Goal: Task Accomplishment & Management: Use online tool/utility

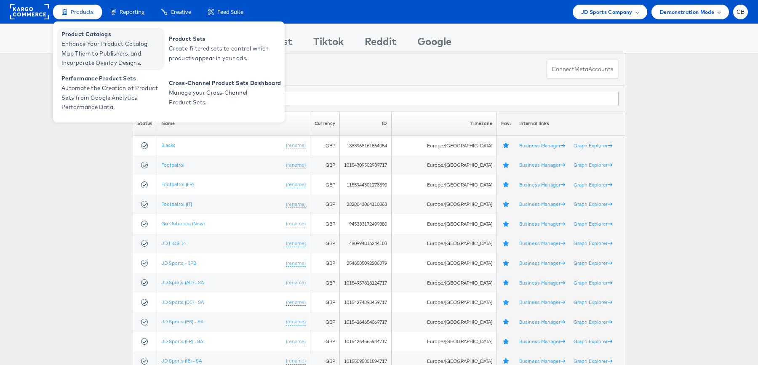
click at [85, 50] on span "Enhance Your Product Catalog, Map Them to Publishers, and Incorporate Overlay D…" at bounding box center [111, 53] width 101 height 29
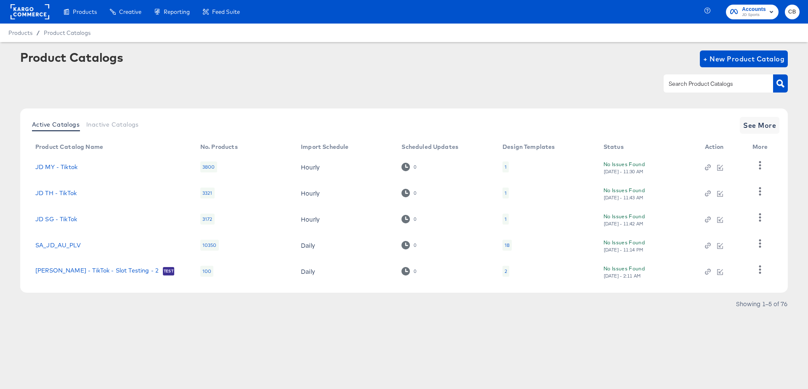
click at [702, 88] on input "text" at bounding box center [712, 84] width 90 height 10
type input "main"
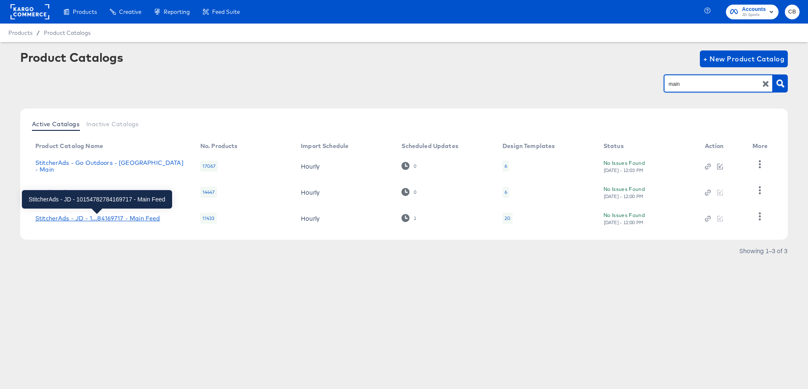
click at [96, 217] on div "StitcherAds - JD - 1...84169717 - Main Feed" at bounding box center [97, 218] width 125 height 7
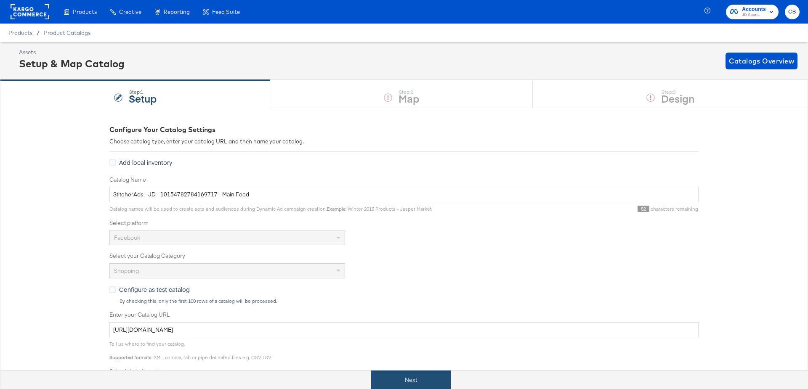
click at [416, 376] on button "Next" at bounding box center [411, 380] width 80 height 19
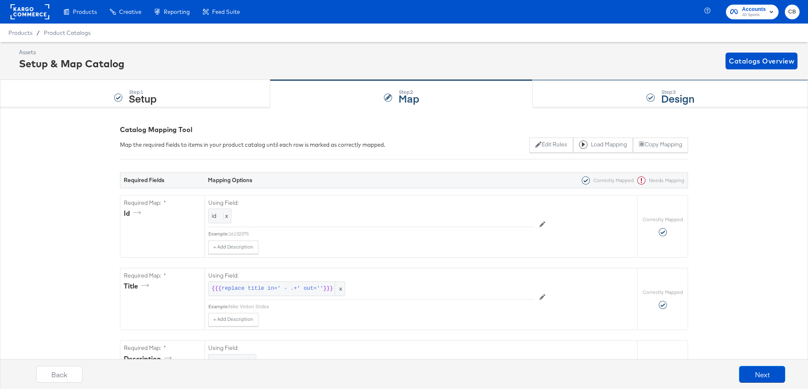
click at [572, 88] on div "Step: 3 Design" at bounding box center [670, 94] width 275 height 28
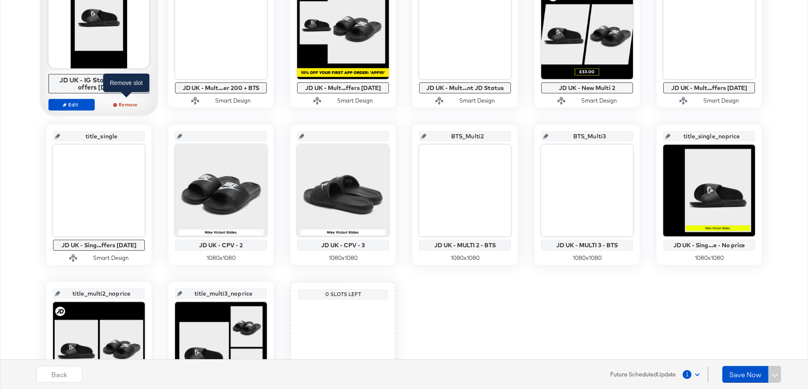
scroll to position [395, 0]
